Goal: Navigation & Orientation: Go to known website

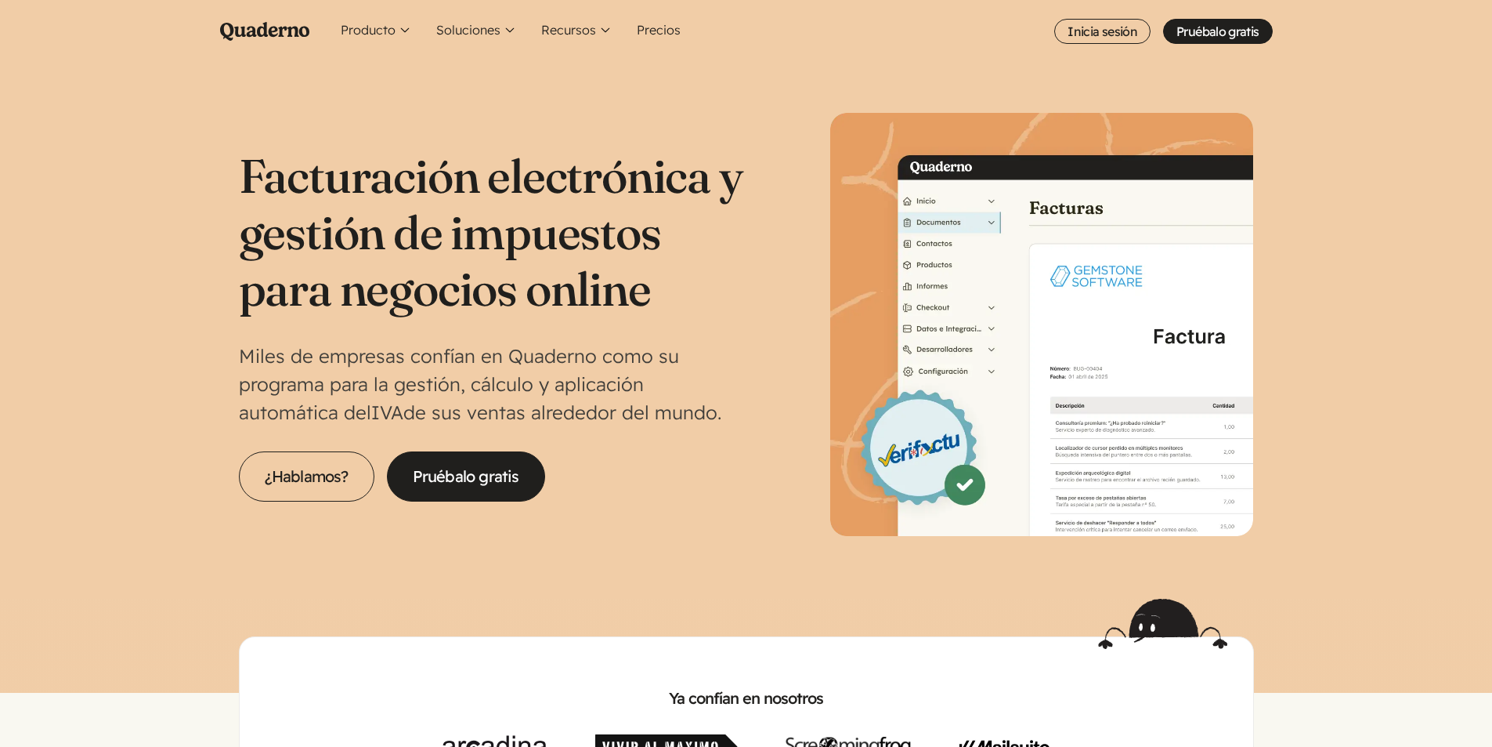
click at [1109, 44] on ul "Producto Conoce la plataforma Quaderno World icon Registro Conoce dónde y cuánd…" at bounding box center [804, 31] width 939 height 63
click at [1109, 34] on link "Inicia sesión" at bounding box center [1102, 31] width 96 height 25
click at [1088, 38] on link "Inicia sesión" at bounding box center [1102, 31] width 96 height 25
click at [1109, 37] on link "Inicia sesión" at bounding box center [1102, 31] width 96 height 25
